Goal: Transaction & Acquisition: Purchase product/service

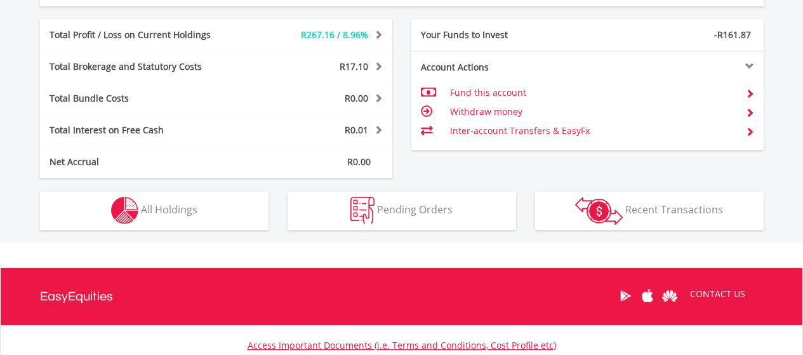
scroll to position [627, 0]
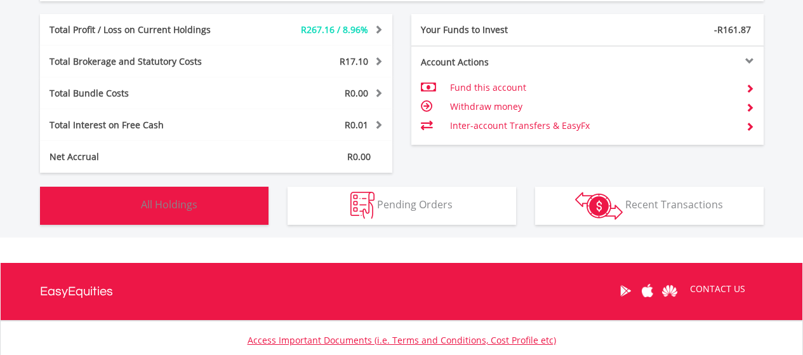
click at [203, 207] on button "Holdings All Holdings" at bounding box center [154, 206] width 228 height 38
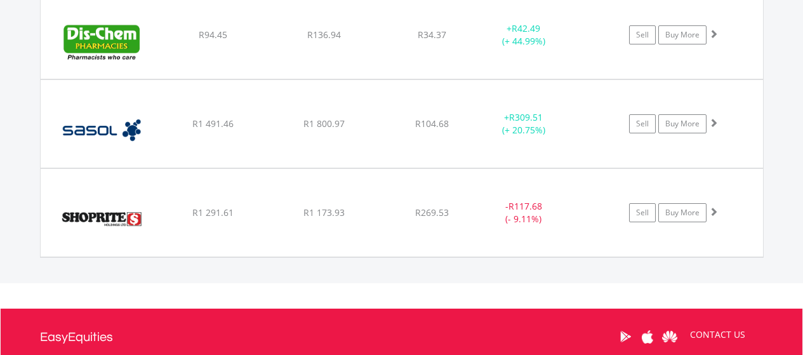
scroll to position [1143, 0]
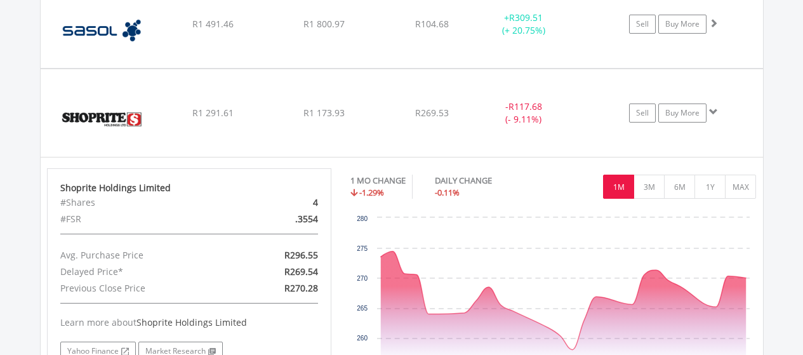
scroll to position [1237, 0]
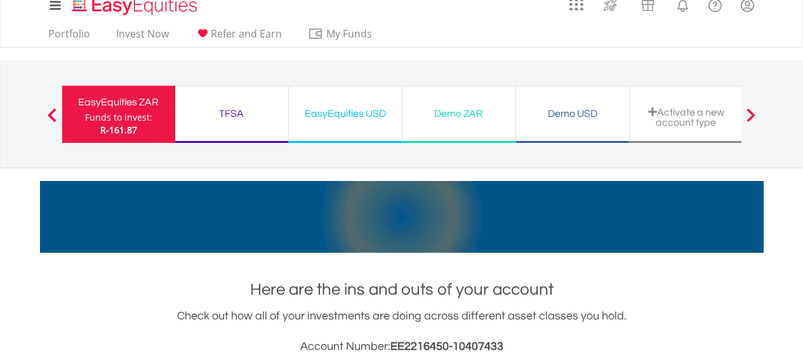
scroll to position [0, 0]
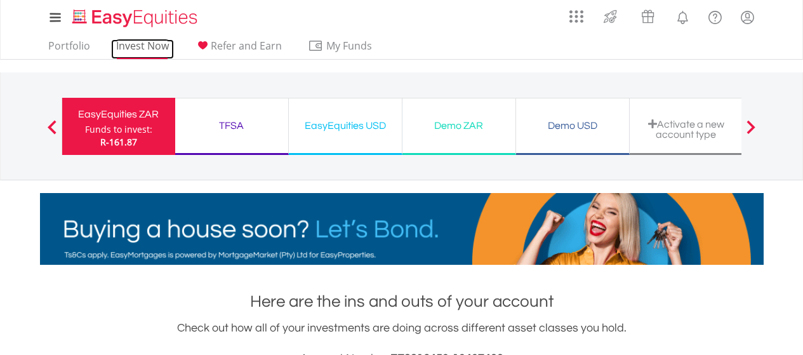
click at [144, 41] on link "Invest Now" at bounding box center [142, 49] width 63 height 20
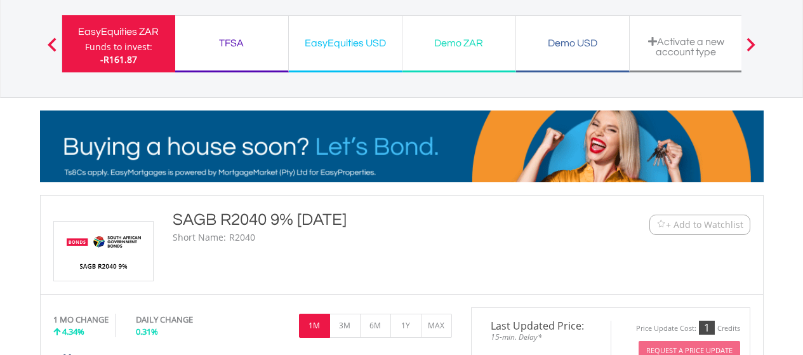
scroll to position [117, 0]
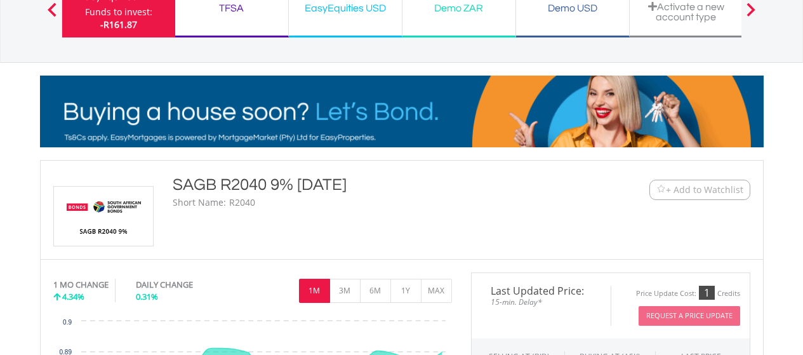
click at [683, 188] on span "+ Add to Watchlist" at bounding box center [704, 189] width 77 height 13
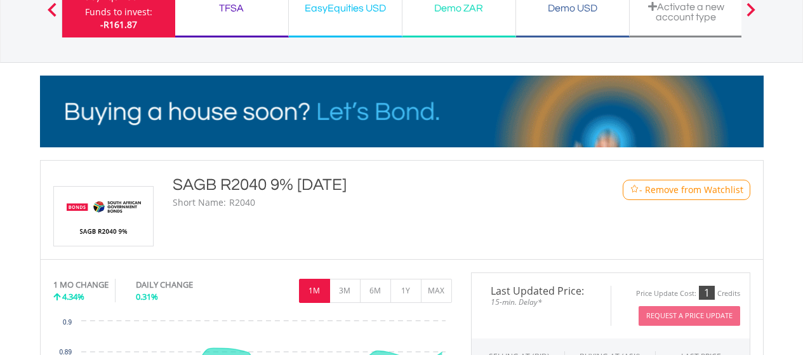
click at [45, 12] on div at bounding box center [51, 9] width 25 height 13
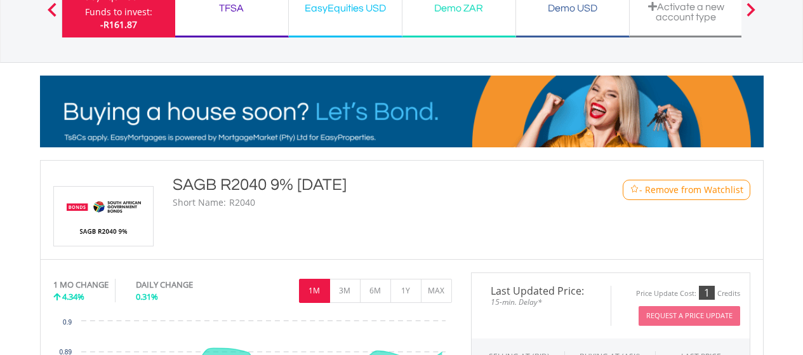
click at [54, 8] on span at bounding box center [52, 10] width 9 height 14
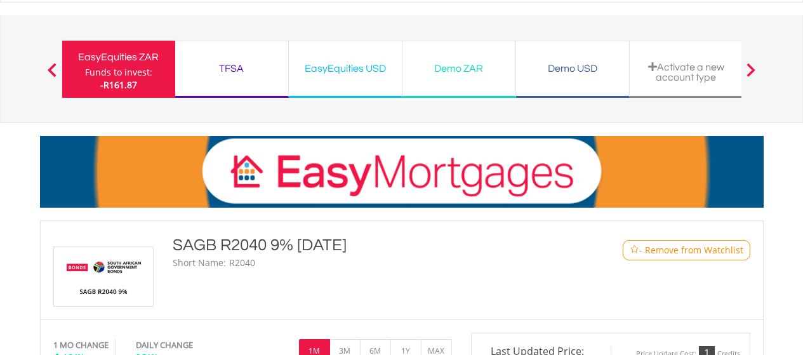
scroll to position [0, 0]
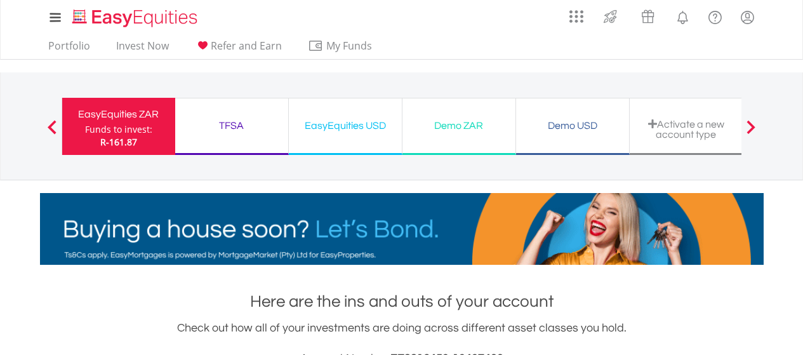
scroll to position [122, 241]
